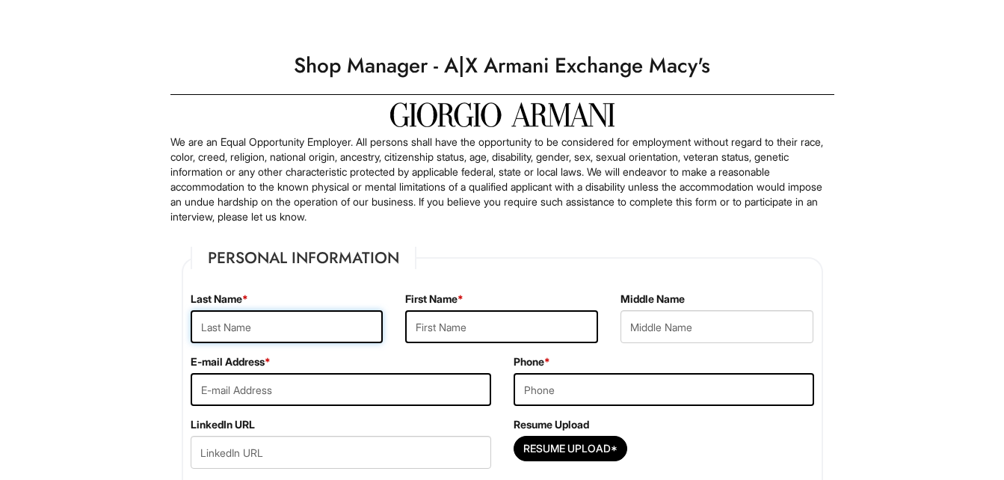
click at [259, 328] on input "text" at bounding box center [287, 326] width 193 height 33
type input "[PERSON_NAME]"
click at [456, 336] on input "text" at bounding box center [501, 326] width 193 height 33
type input "[PERSON_NAME]"
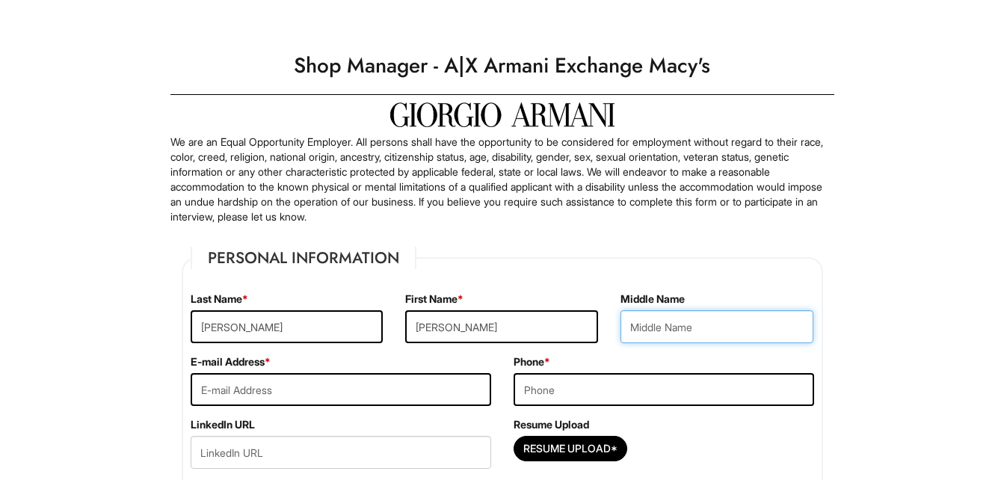
click at [650, 321] on input "text" at bounding box center [717, 326] width 193 height 33
type input "L"
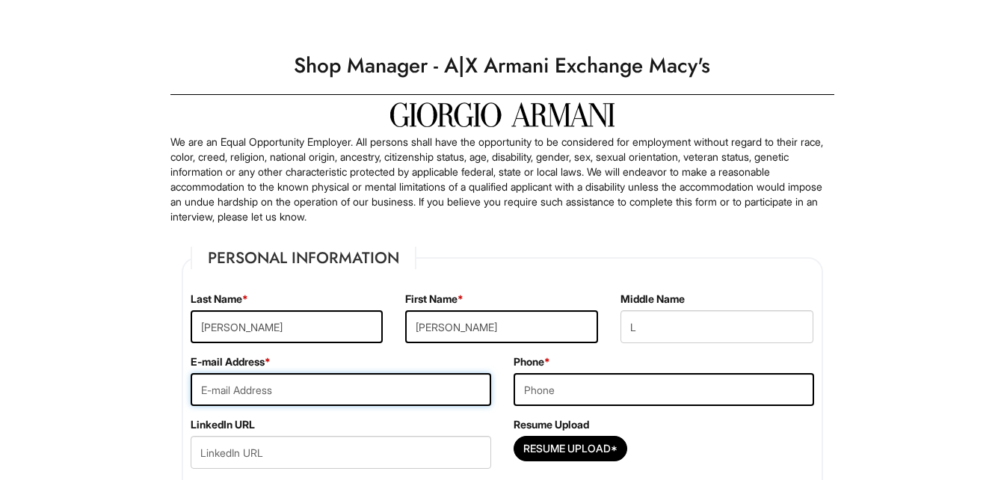
click at [446, 390] on input "email" at bounding box center [341, 389] width 301 height 33
type input "[EMAIL_ADDRESS][DOMAIN_NAME]"
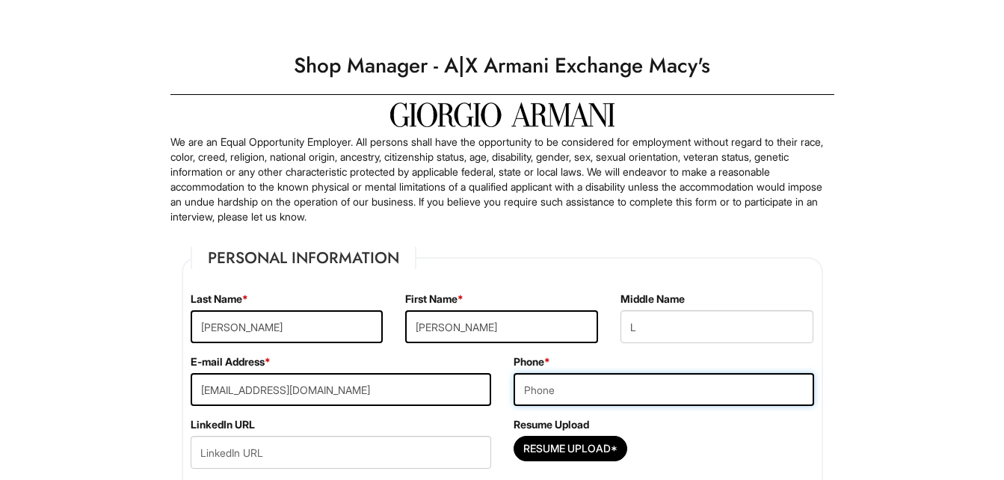
click at [556, 389] on input "tel" at bounding box center [664, 389] width 301 height 33
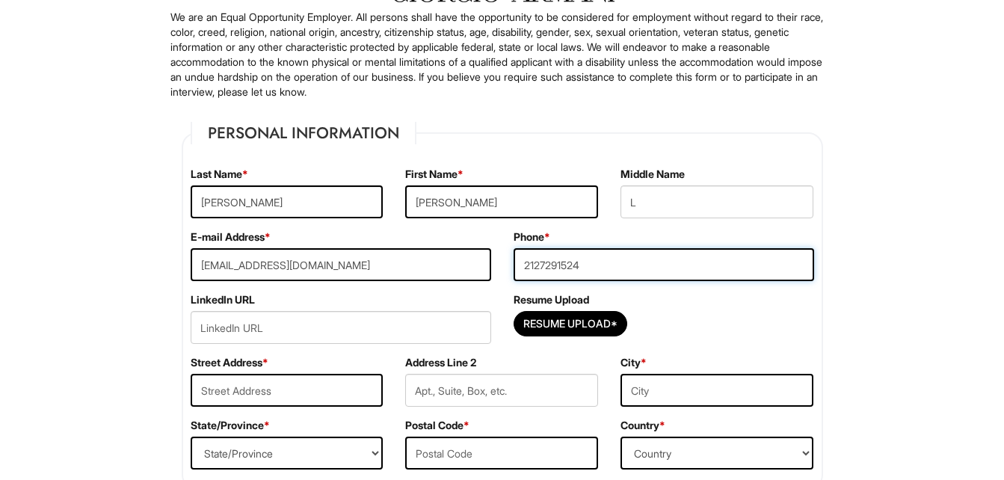
type input "2127291524"
click at [549, 322] on input "Resume Upload*" at bounding box center [571, 324] width 112 height 24
type input "C:\fakepath\Resume2025800.docx"
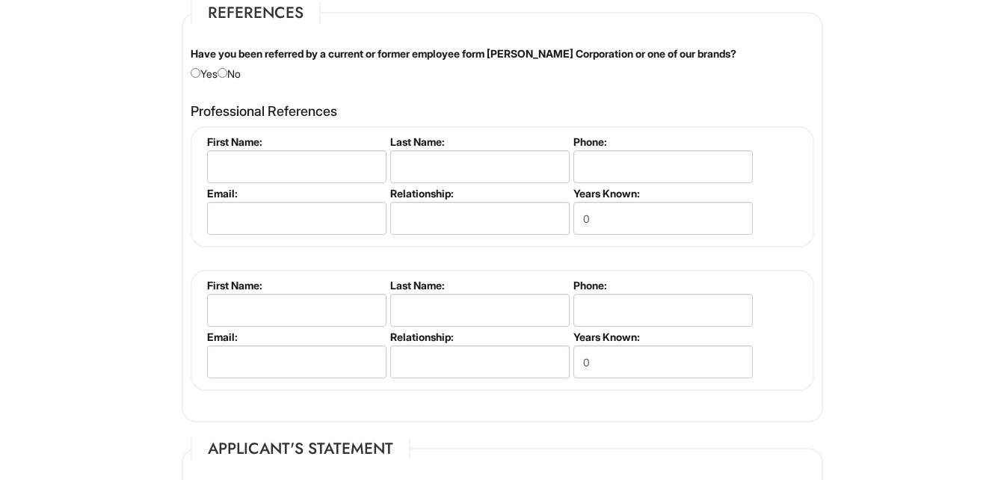
scroll to position [1745, 0]
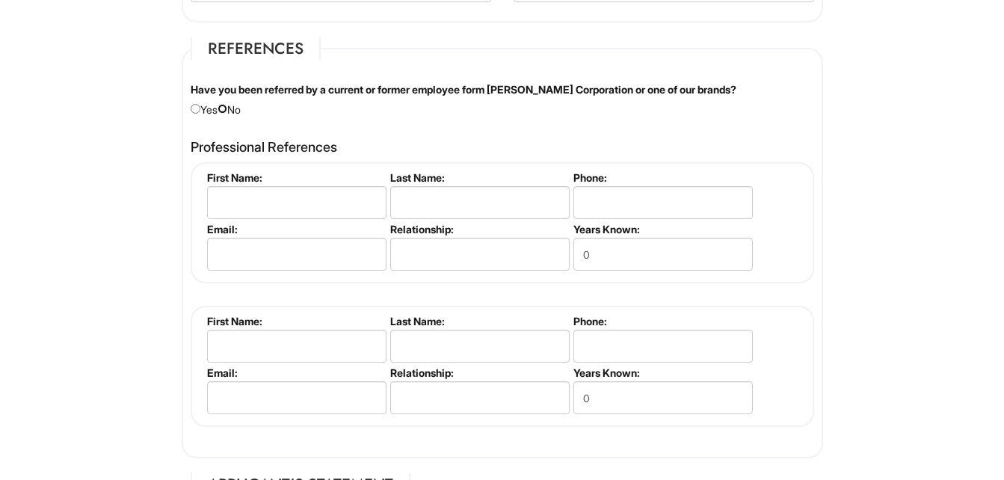
click at [227, 107] on input "radio" at bounding box center [223, 109] width 10 height 10
radio input "true"
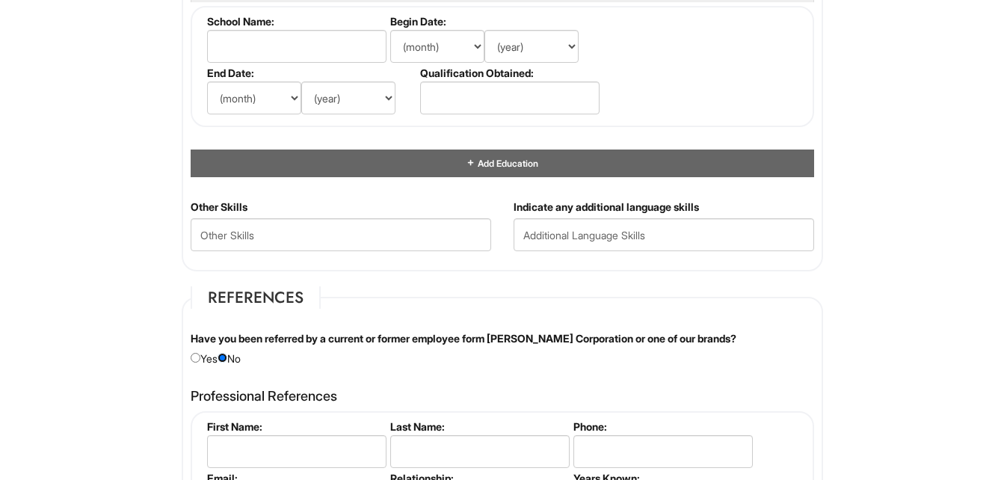
scroll to position [1371, 0]
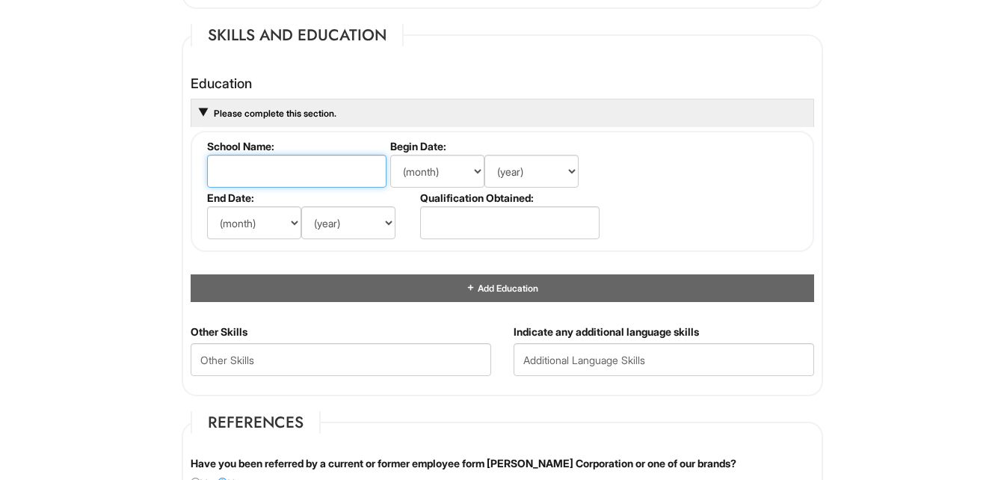
click at [263, 171] on input "text" at bounding box center [296, 171] width 179 height 33
type input "[GEOGRAPHIC_DATA]"
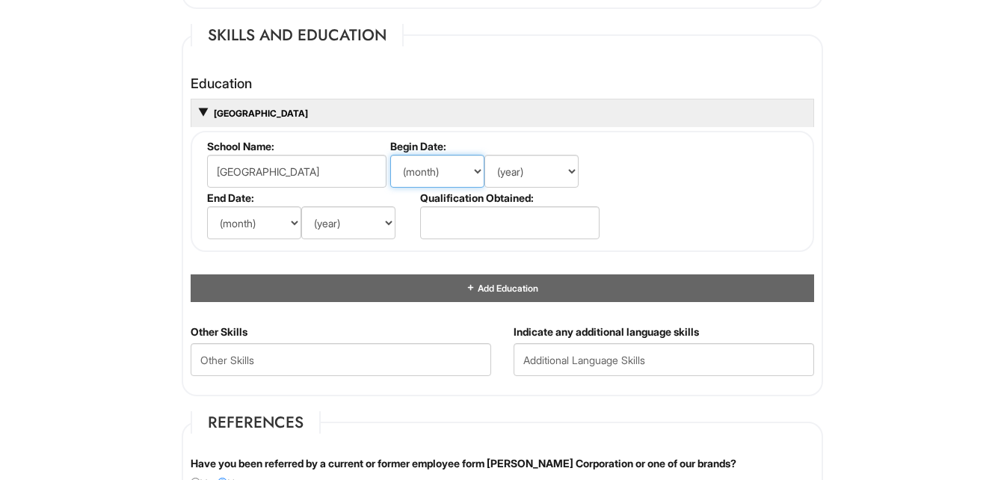
click at [434, 174] on select "(month) Jan Feb Mar Apr May Jun [DATE] Aug Sep Oct Nov Dec" at bounding box center [437, 171] width 94 height 33
select select "5"
click at [390, 155] on select "(month) Jan Feb Mar Apr May Jun [DATE] Aug Sep Oct Nov Dec" at bounding box center [437, 171] width 94 height 33
click at [518, 178] on select "(year) 2029 2028 2027 2026 2025 2024 2023 2022 2021 2020 2019 2018 2017 2016 20…" at bounding box center [532, 171] width 94 height 33
select select "2020"
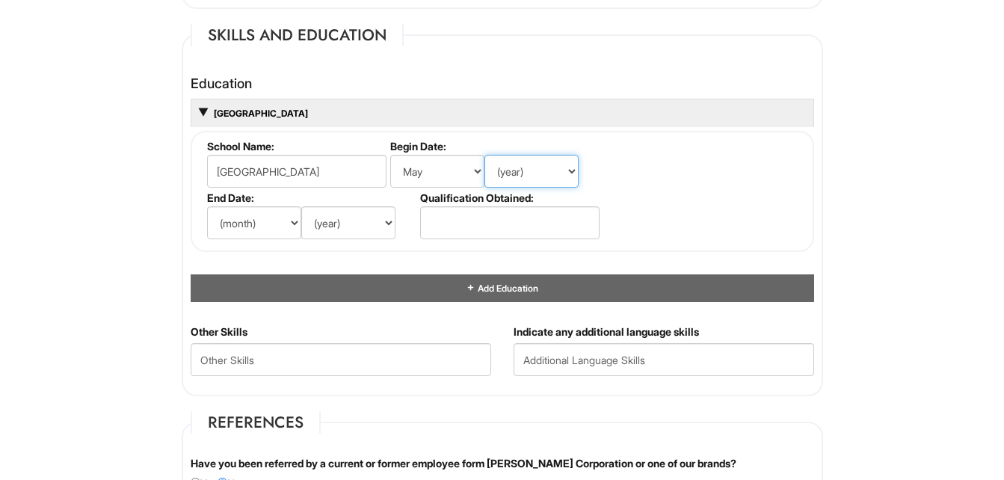
click at [485, 155] on select "(year) 2029 2028 2027 2026 2025 2024 2023 2022 2021 2020 2019 2018 2017 2016 20…" at bounding box center [532, 171] width 94 height 33
click at [289, 219] on select "(month) Jan Feb Mar Apr May Jun [DATE] Aug Sep Oct Nov Dec" at bounding box center [254, 222] width 94 height 33
select select "7"
click at [207, 206] on select "(month) Jan Feb Mar Apr May Jun [DATE] Aug Sep Oct Nov Dec" at bounding box center [254, 222] width 94 height 33
click at [366, 218] on select "(year) 2029 2028 2027 2026 2025 2024 2023 2022 2021 2020 2019 2018 2017 2016 20…" at bounding box center [348, 222] width 94 height 33
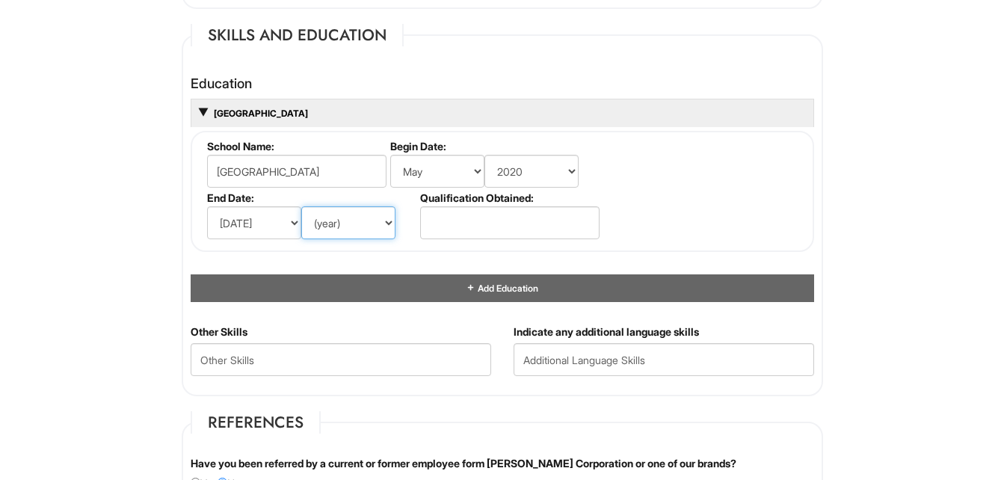
select select "2025"
click at [301, 206] on select "(year) 2029 2028 2027 2026 2025 2024 2023 2022 2021 2020 2019 2018 2017 2016 20…" at bounding box center [348, 222] width 94 height 33
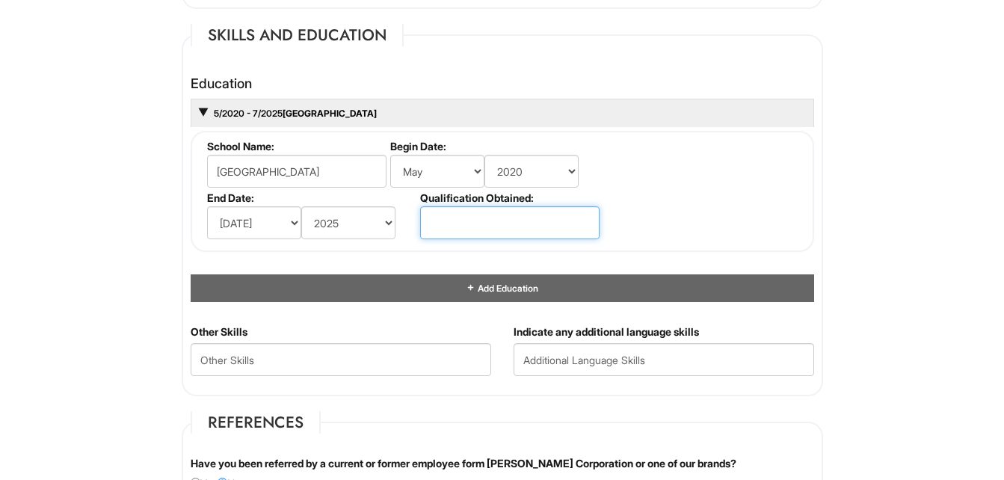
click at [463, 215] on input "text" at bounding box center [509, 222] width 179 height 33
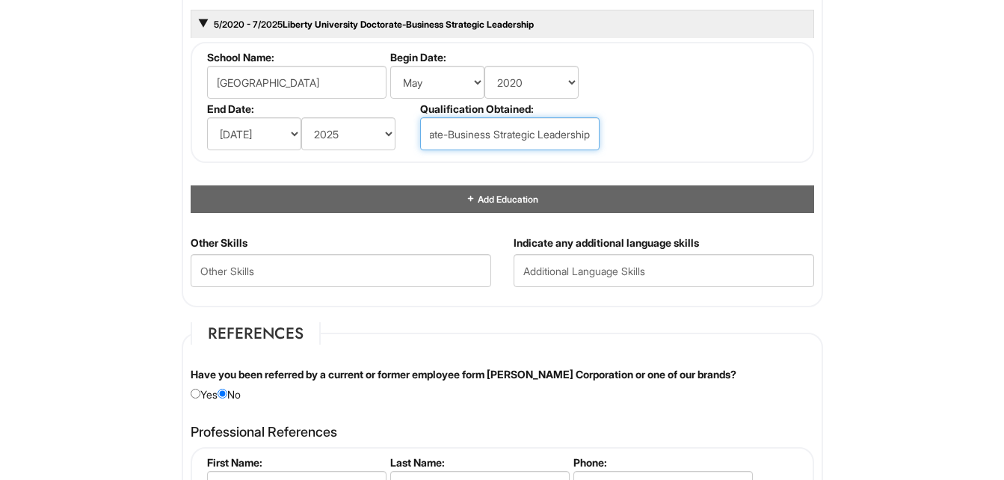
scroll to position [1496, 0]
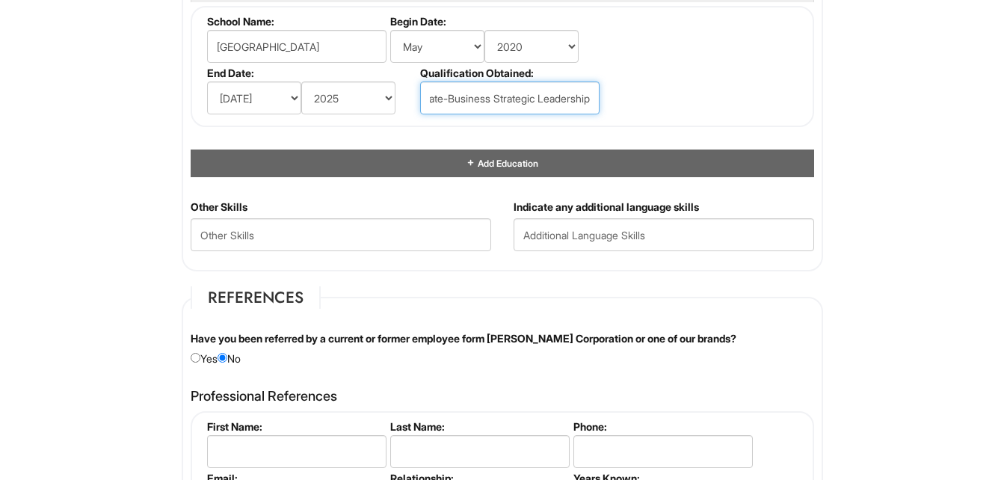
type input "Doctorate-Business Strategic Leadership"
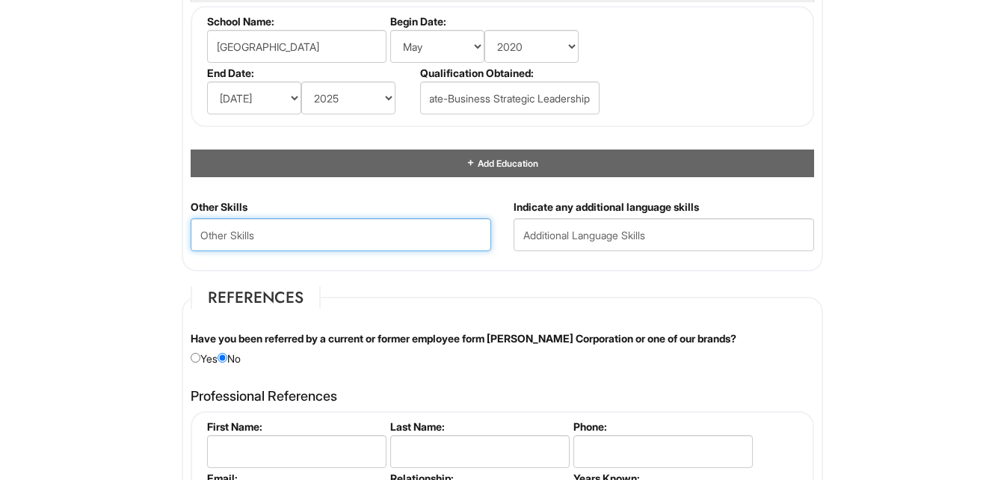
scroll to position [0, 0]
click at [379, 241] on Skills "text" at bounding box center [341, 234] width 301 height 33
click at [196, 235] on Skills "Leadership; Operations Excellence;" at bounding box center [341, 234] width 301 height 33
click at [429, 229] on Skills "People Leadership; Operations Excellence;" at bounding box center [341, 234] width 301 height 33
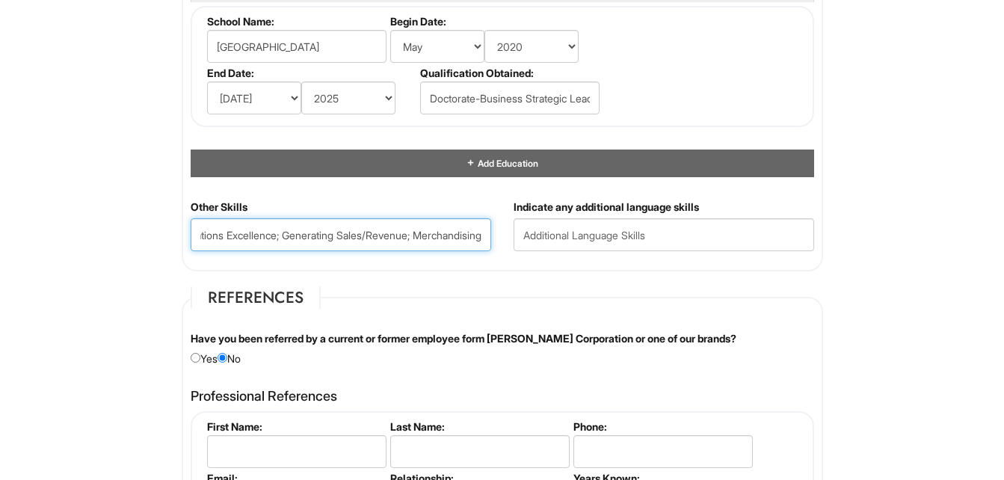
click at [408, 232] on Skills "People Leadership; Operations Excellence; Generating Sales/Revenue; Merchandisi…" at bounding box center [341, 234] width 301 height 33
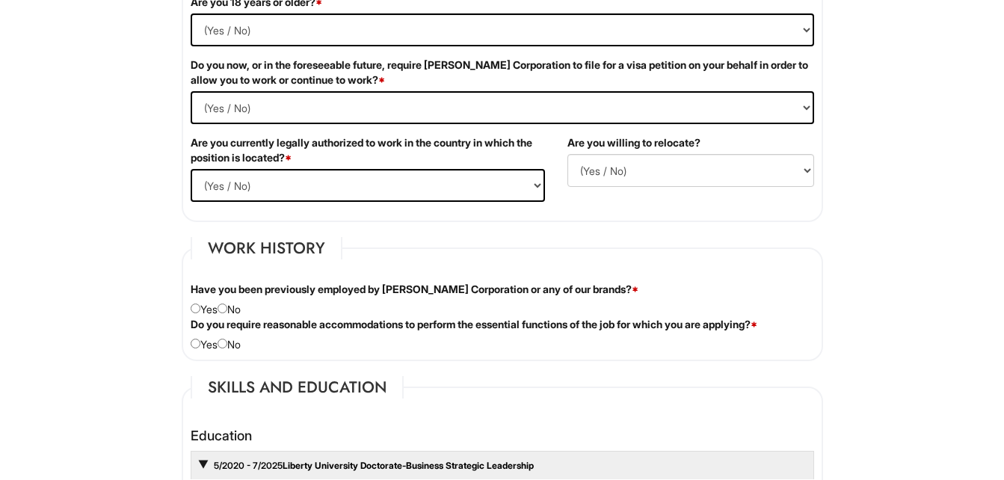
scroll to position [997, 0]
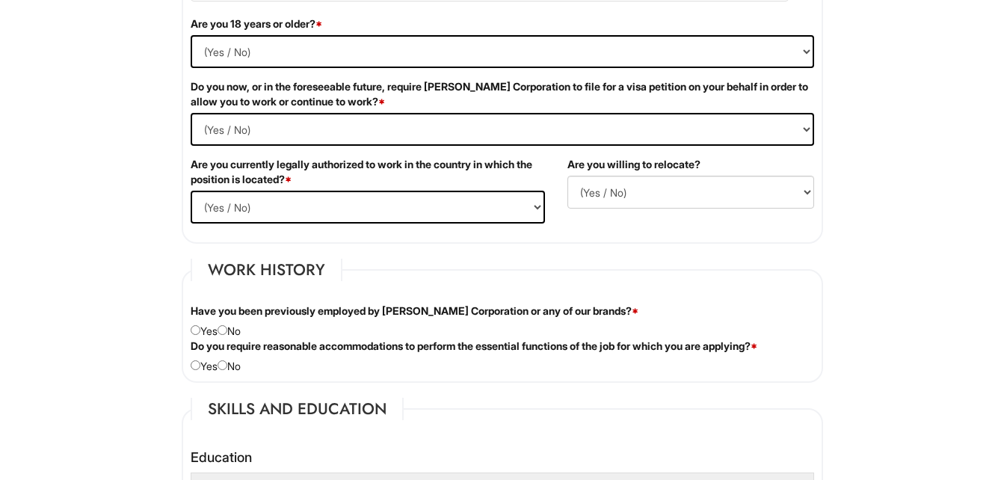
type Skills "People Leadership; Operations Excellence; Generating Sales/Revenue; Strategic M…"
click at [212, 52] on select "(Yes / No) Yes No" at bounding box center [503, 51] width 624 height 33
select select "Yes"
click at [191, 35] on select "(Yes / No) Yes No" at bounding box center [503, 51] width 624 height 33
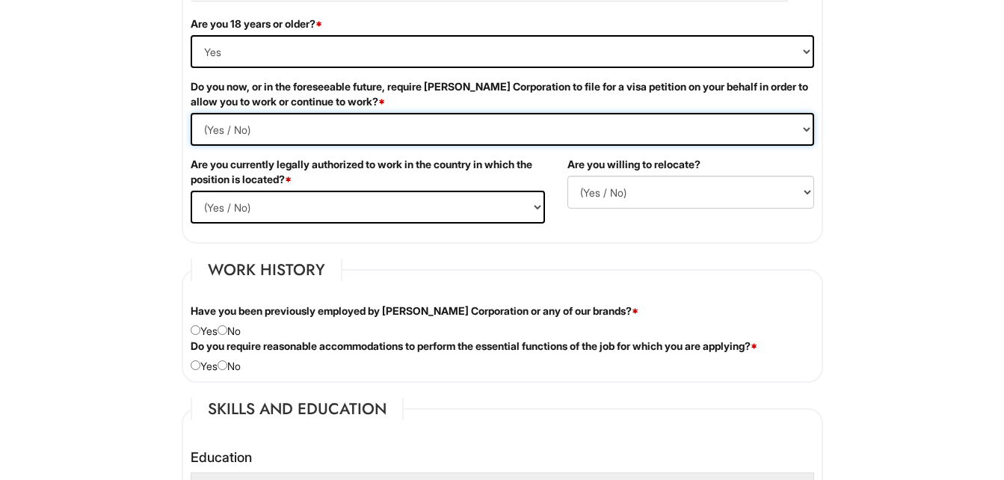
click at [230, 132] on Required "(Yes / No) Yes No" at bounding box center [503, 129] width 624 height 33
select Required "No"
click at [191, 113] on Required "(Yes / No) Yes No" at bounding box center [503, 129] width 624 height 33
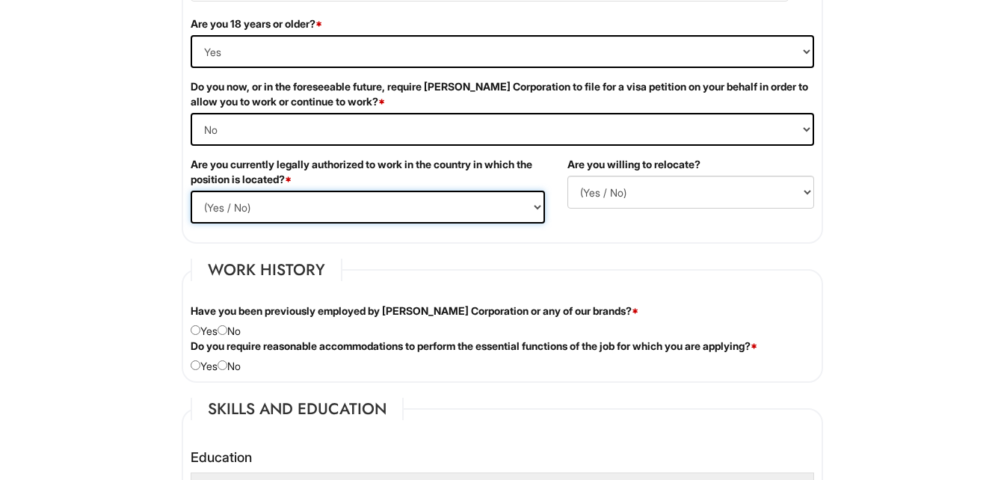
click at [245, 204] on select "(Yes / No) Yes No" at bounding box center [368, 207] width 354 height 33
select select "Yes"
click at [191, 191] on select "(Yes / No) Yes No" at bounding box center [368, 207] width 354 height 33
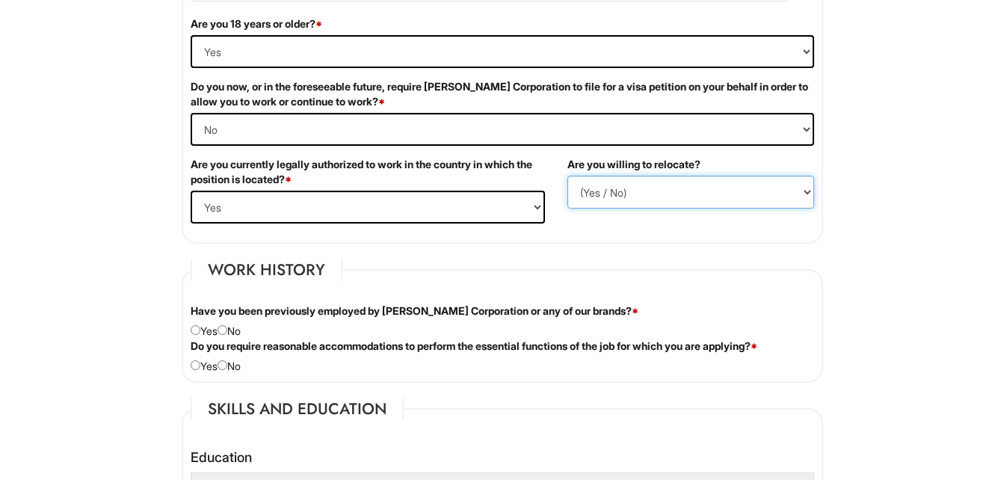
click at [621, 191] on select "(Yes / No) No Yes" at bounding box center [691, 192] width 247 height 33
select select "Y"
click at [568, 176] on select "(Yes / No) No Yes" at bounding box center [691, 192] width 247 height 33
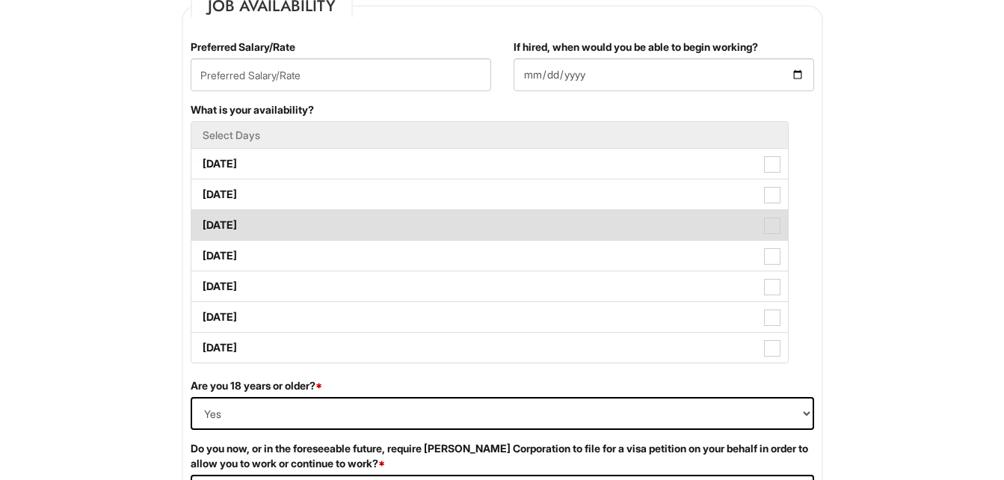
scroll to position [499, 0]
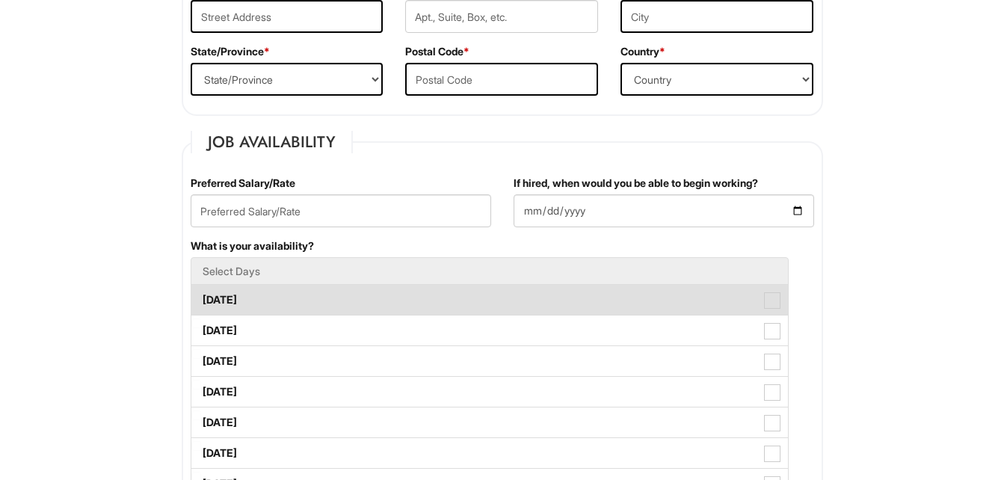
click at [256, 302] on label "[DATE]" at bounding box center [489, 300] width 597 height 30
click at [201, 298] on Available_Monday "[DATE]" at bounding box center [196, 293] width 10 height 10
checkbox Available_Monday "true"
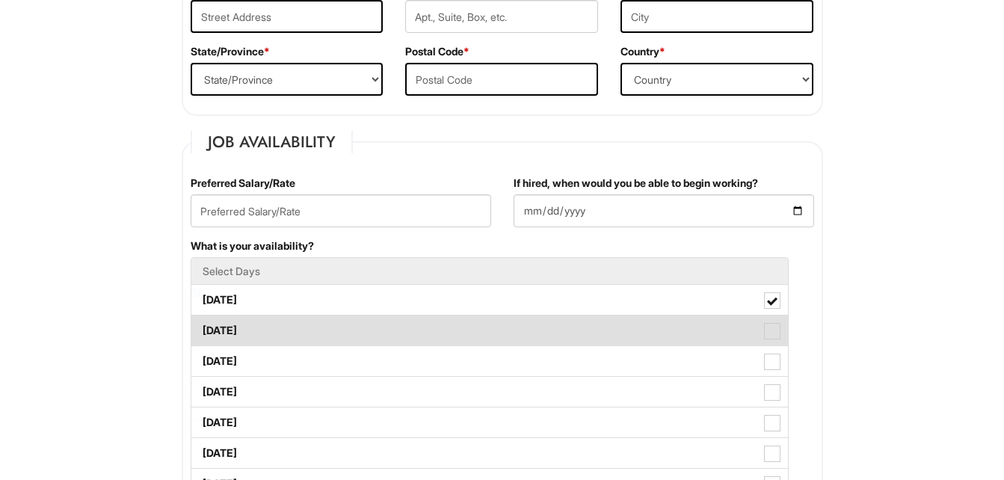
click at [245, 334] on label "[DATE]" at bounding box center [489, 331] width 597 height 30
click at [201, 328] on Available_Tuesday "[DATE]" at bounding box center [196, 324] width 10 height 10
checkbox Available_Tuesday "true"
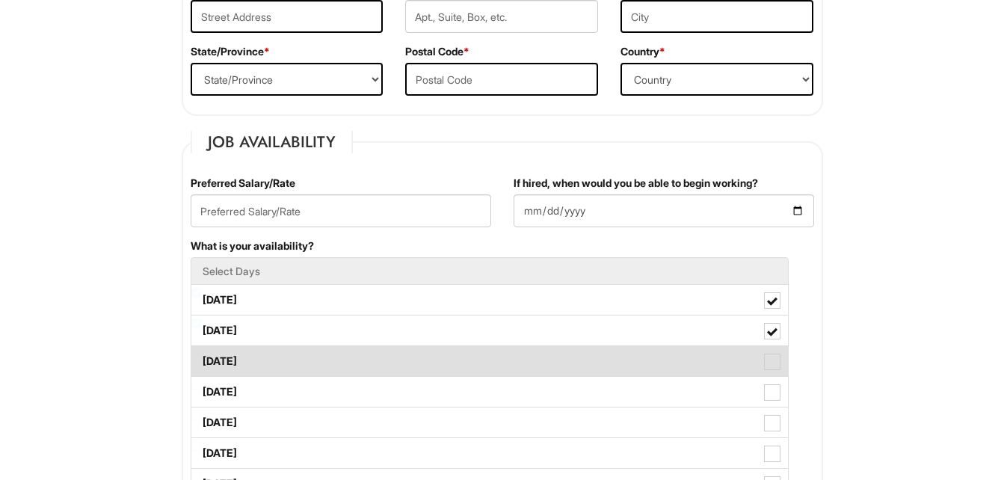
click at [250, 359] on label "[DATE]" at bounding box center [489, 361] width 597 height 30
click at [201, 359] on Available_Wednesday "[DATE]" at bounding box center [196, 354] width 10 height 10
checkbox Available_Wednesday "true"
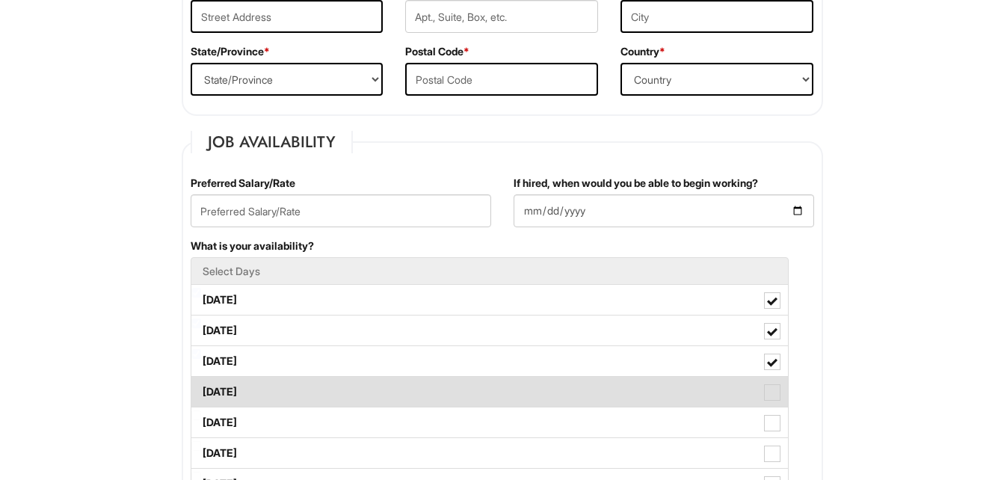
click at [250, 386] on label "[DATE]" at bounding box center [489, 392] width 597 height 30
click at [201, 386] on Available_Thursday "[DATE]" at bounding box center [196, 385] width 10 height 10
checkbox Available_Thursday "true"
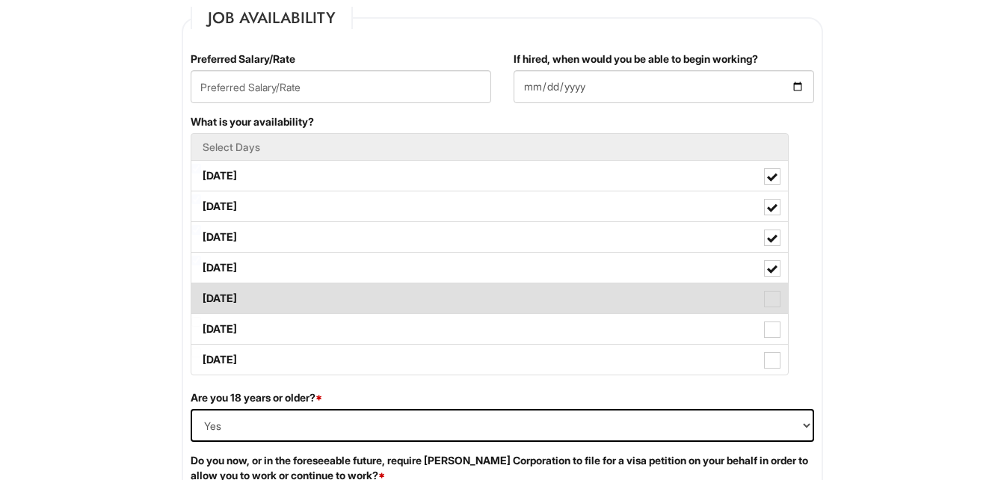
click at [245, 296] on label "[DATE]" at bounding box center [489, 298] width 597 height 30
click at [201, 296] on Available_Friday "[DATE]" at bounding box center [196, 291] width 10 height 10
checkbox Available_Friday "true"
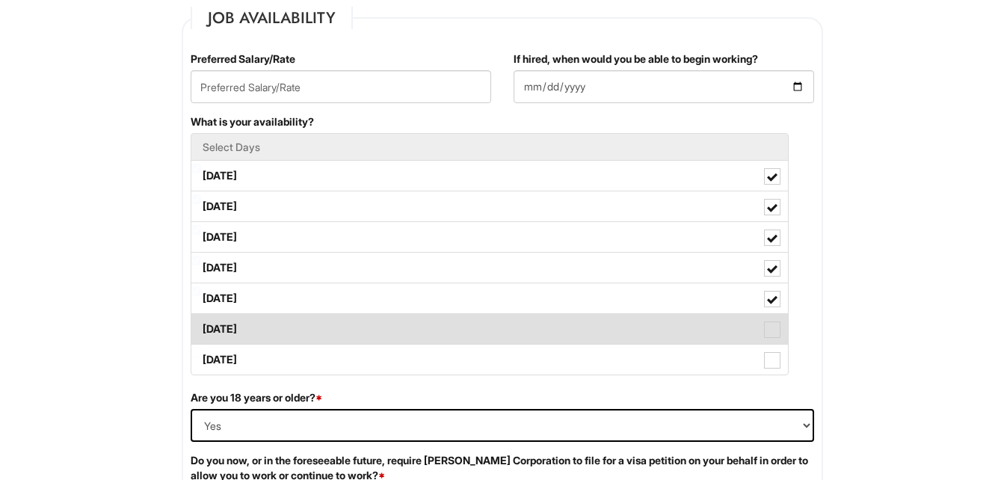
click at [254, 320] on label "[DATE]" at bounding box center [489, 329] width 597 height 30
click at [201, 320] on Available_Saturday "[DATE]" at bounding box center [196, 322] width 10 height 10
checkbox Available_Saturday "true"
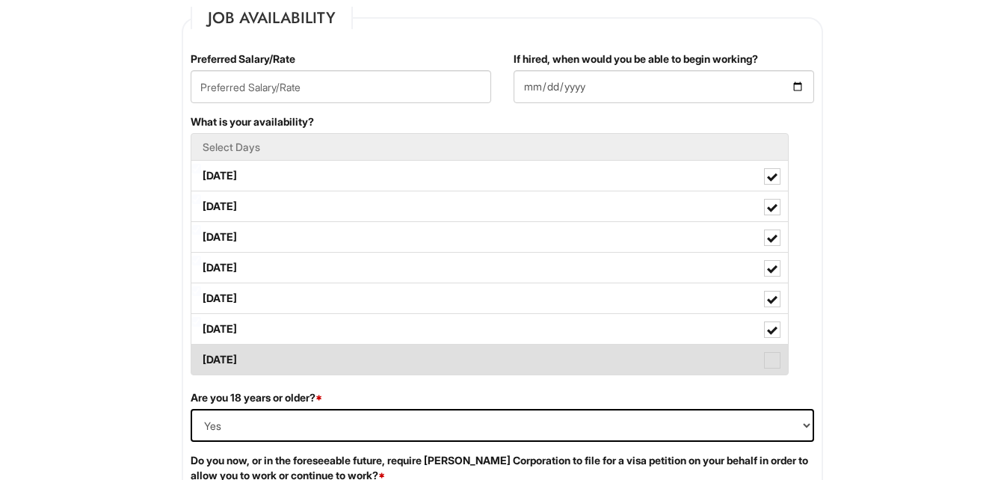
click at [262, 363] on label "[DATE]" at bounding box center [489, 360] width 597 height 30
click at [201, 357] on Available_Sunday "[DATE]" at bounding box center [196, 353] width 10 height 10
checkbox Available_Sunday "true"
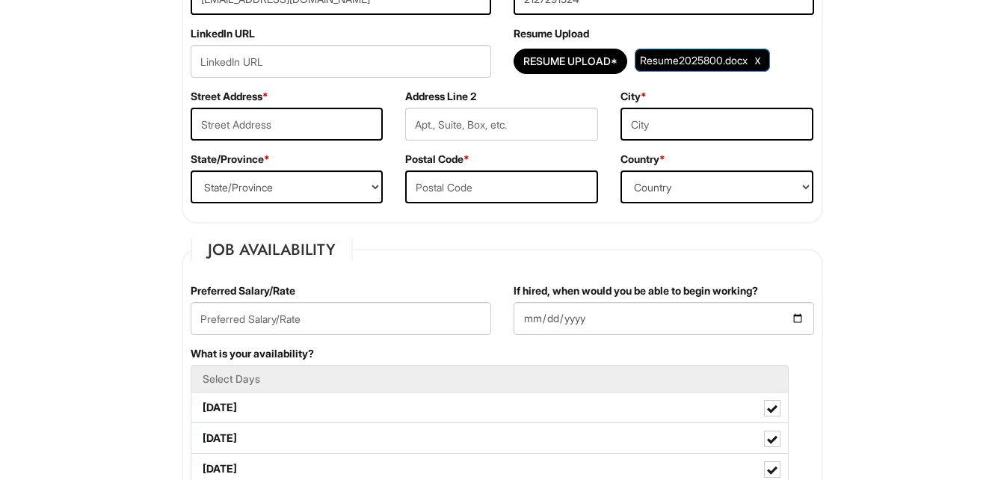
scroll to position [374, 0]
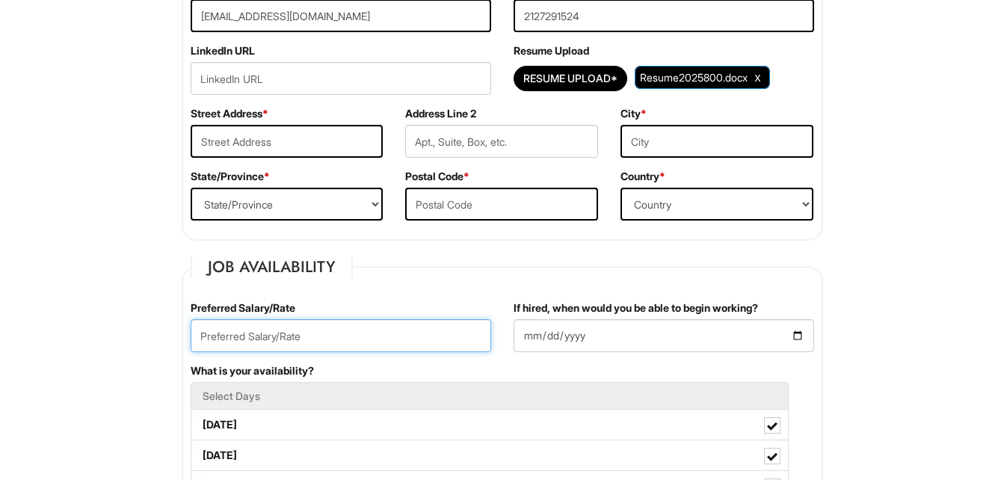
click at [292, 334] on input "text" at bounding box center [341, 335] width 301 height 33
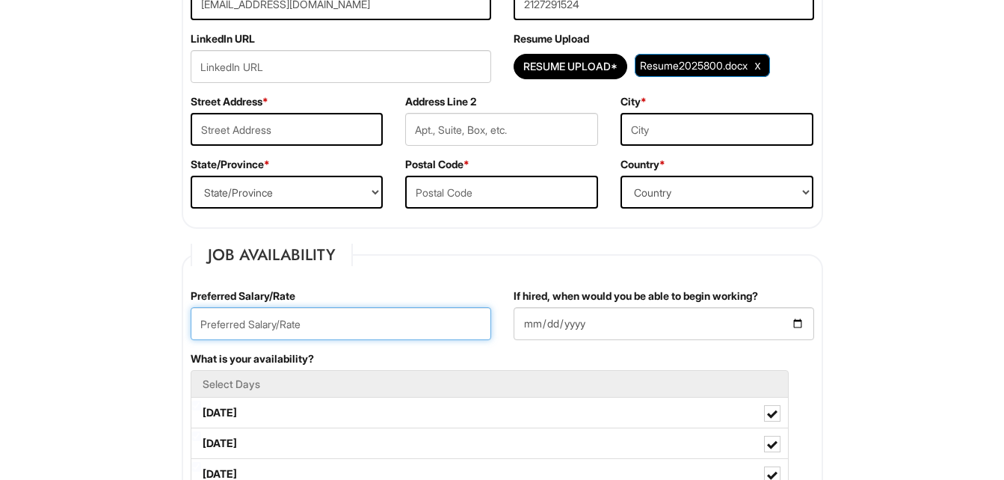
scroll to position [499, 0]
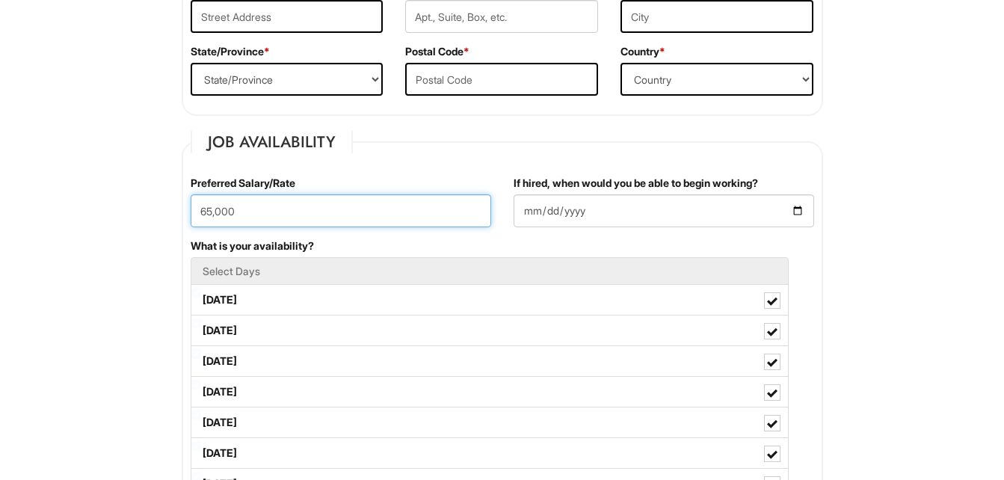
type input "65,000"
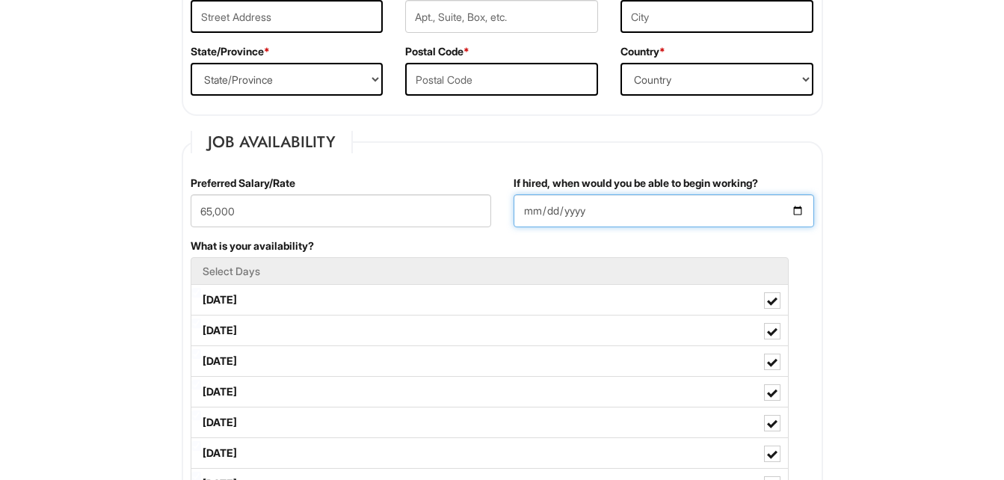
click at [538, 221] on input "If hired, when would you be able to begin working?" at bounding box center [664, 210] width 301 height 33
click at [799, 207] on input "If hired, when would you be able to begin working?" at bounding box center [664, 210] width 301 height 33
click at [802, 209] on input "[DATE]" at bounding box center [664, 210] width 301 height 33
type input "[DATE]"
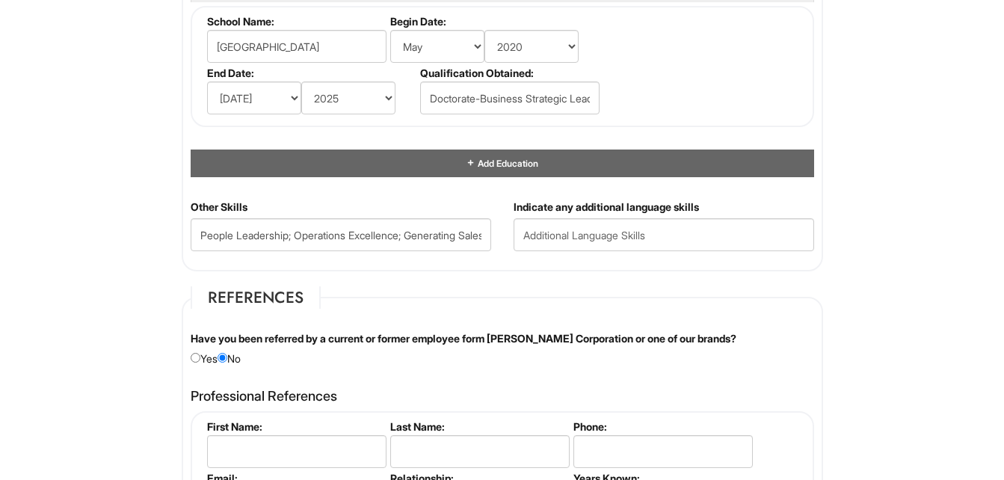
scroll to position [1621, 0]
